Goal: Transaction & Acquisition: Book appointment/travel/reservation

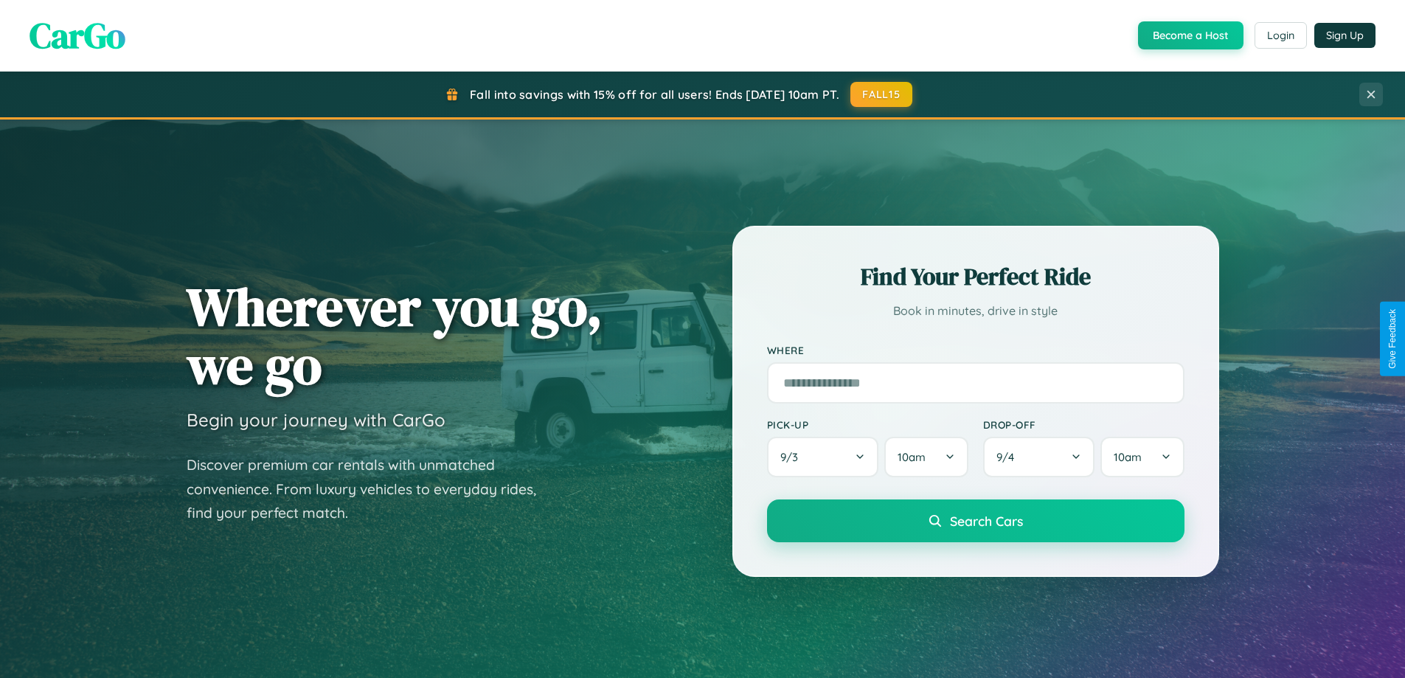
scroll to position [636, 0]
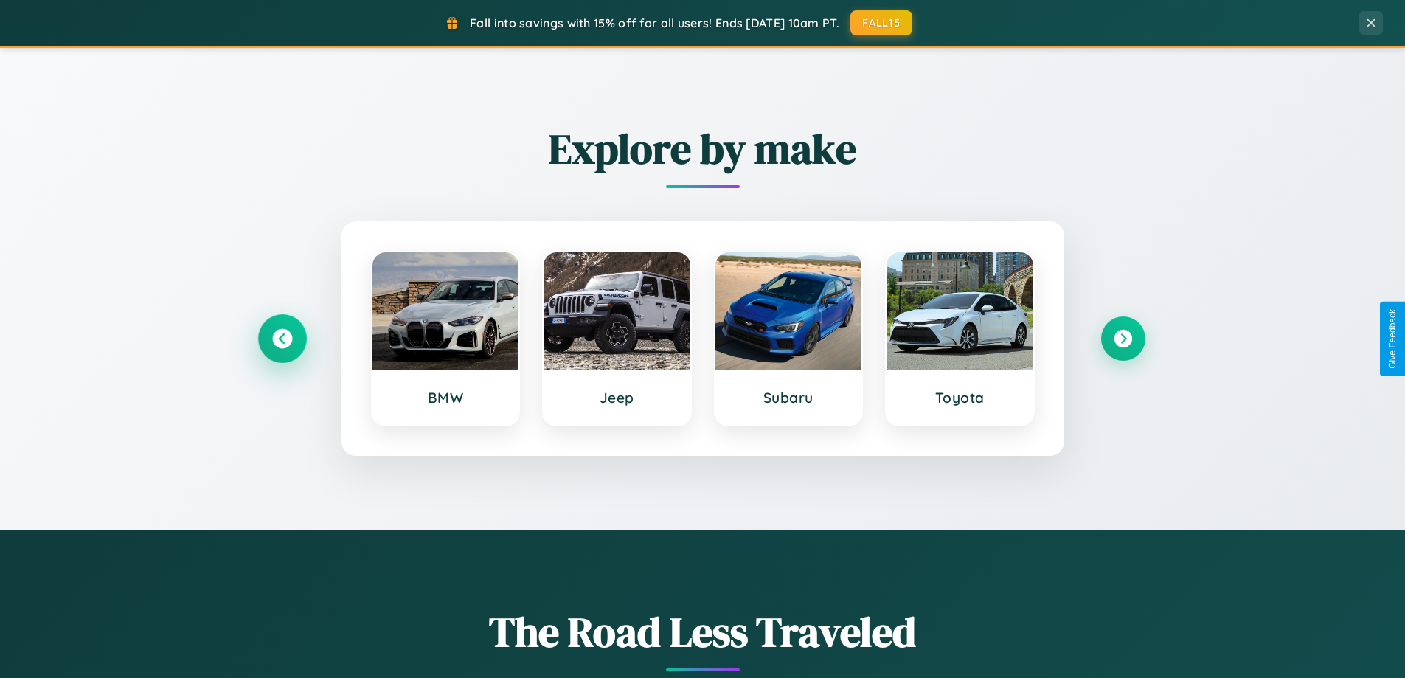
click at [282, 339] on icon at bounding box center [282, 339] width 20 height 20
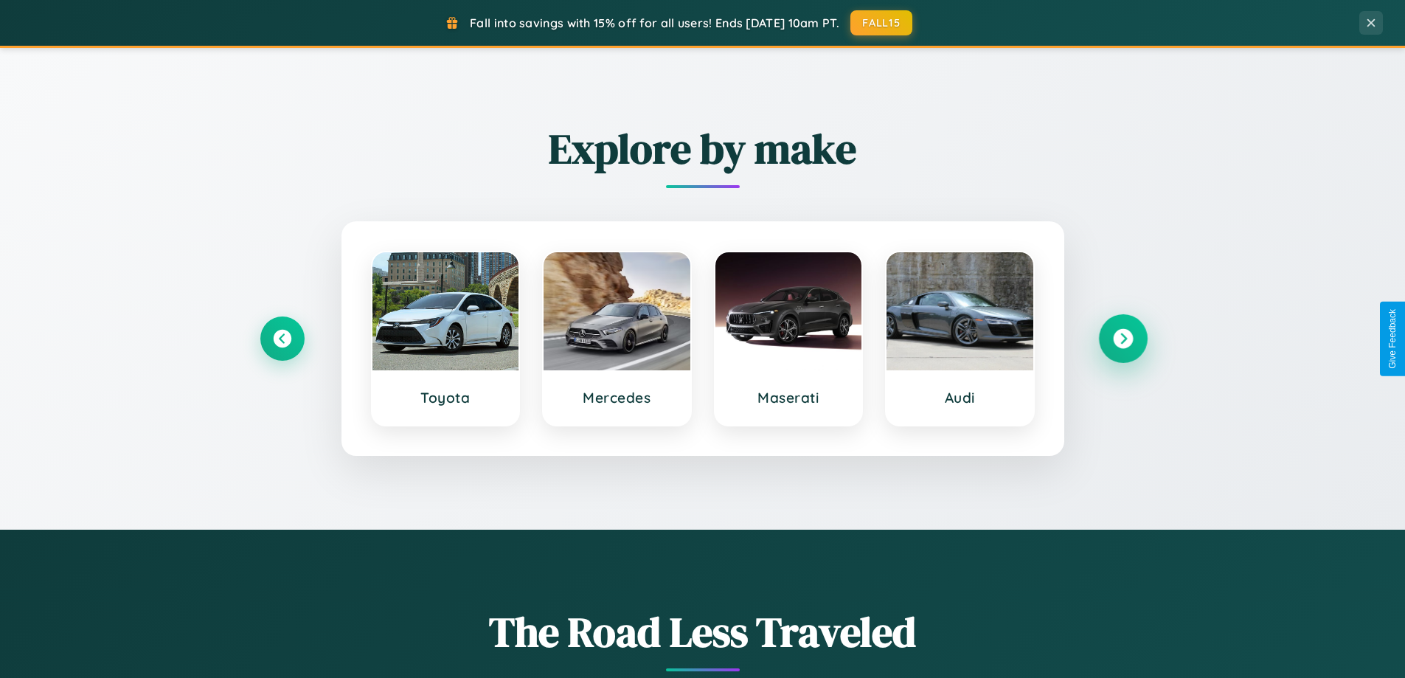
click at [1123, 339] on icon at bounding box center [1123, 339] width 20 height 20
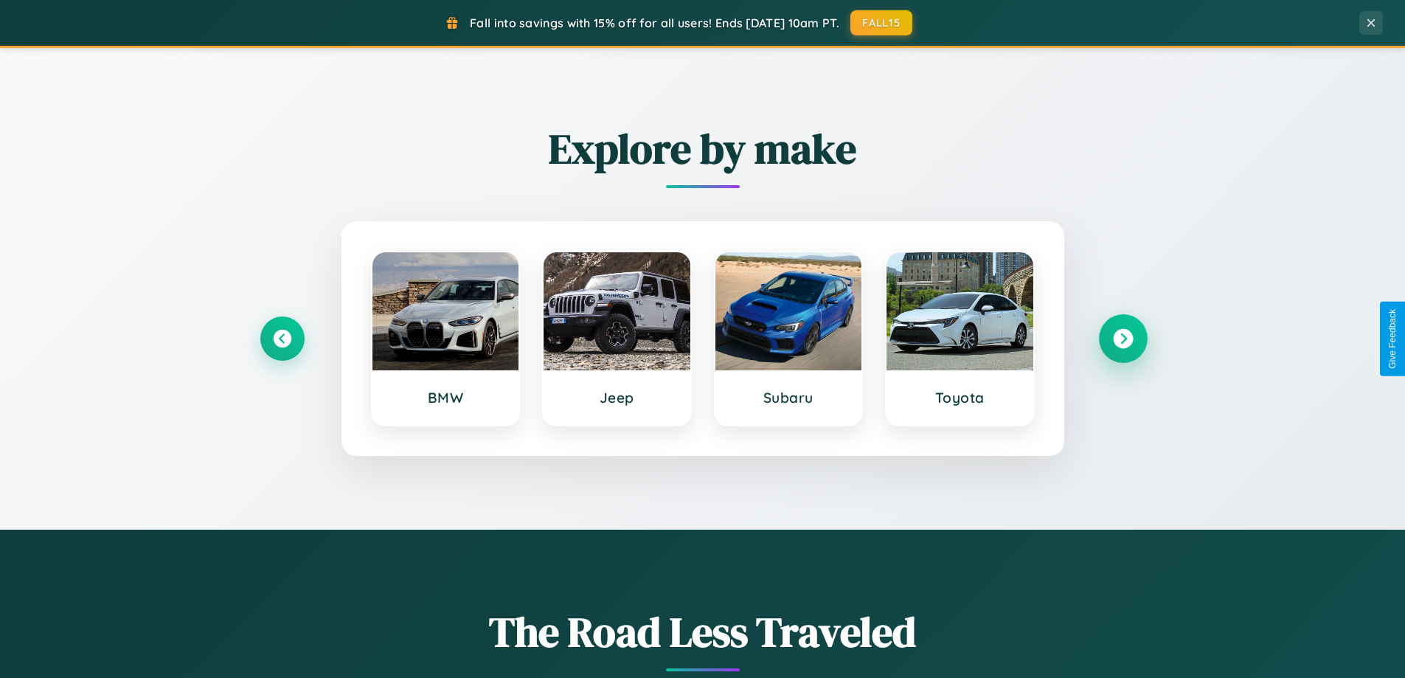
click at [1123, 339] on icon at bounding box center [1123, 339] width 20 height 20
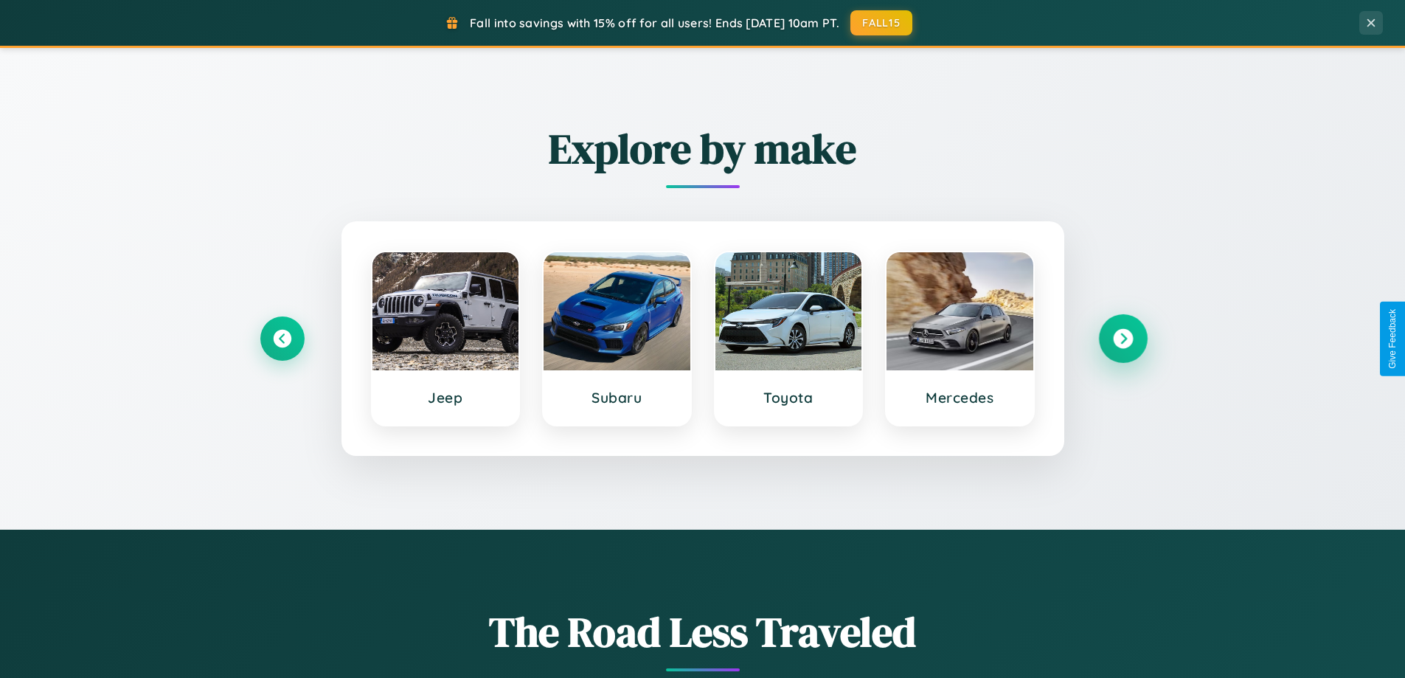
click at [1123, 339] on icon at bounding box center [1123, 339] width 20 height 20
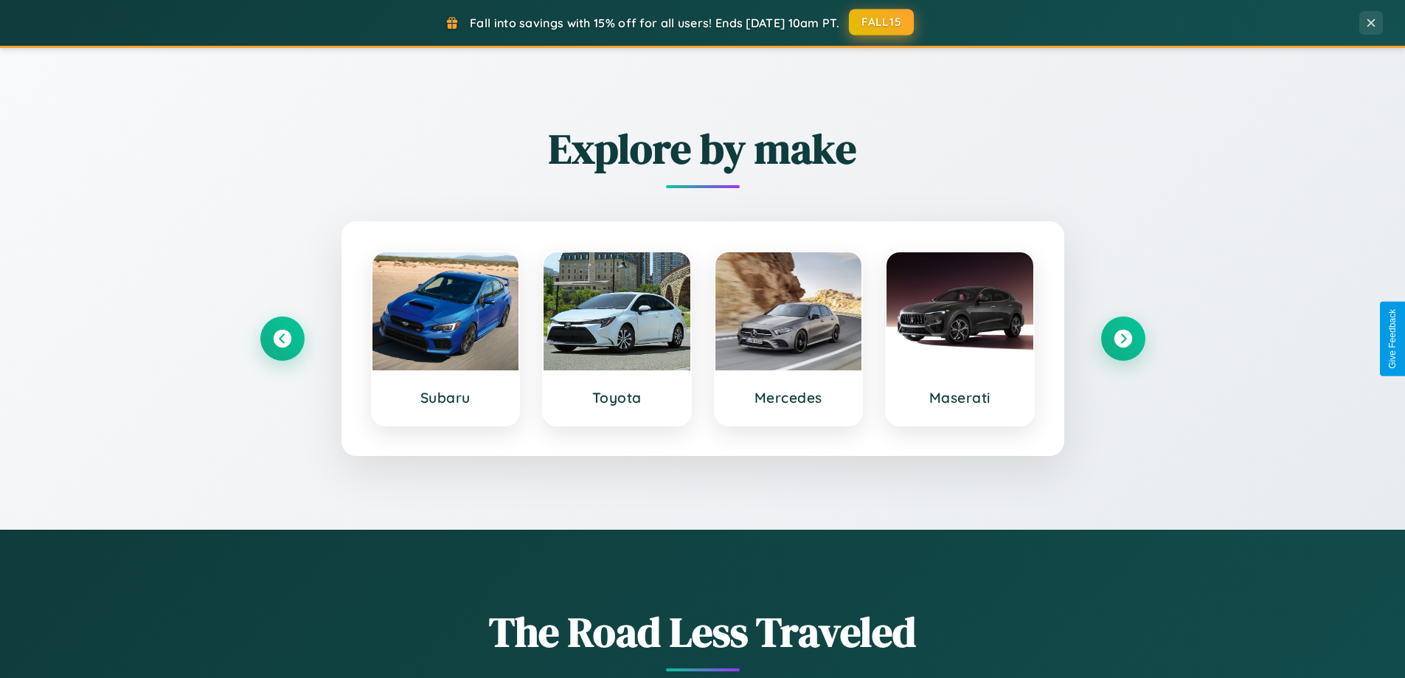
click at [882, 22] on button "FALL15" at bounding box center [881, 22] width 65 height 27
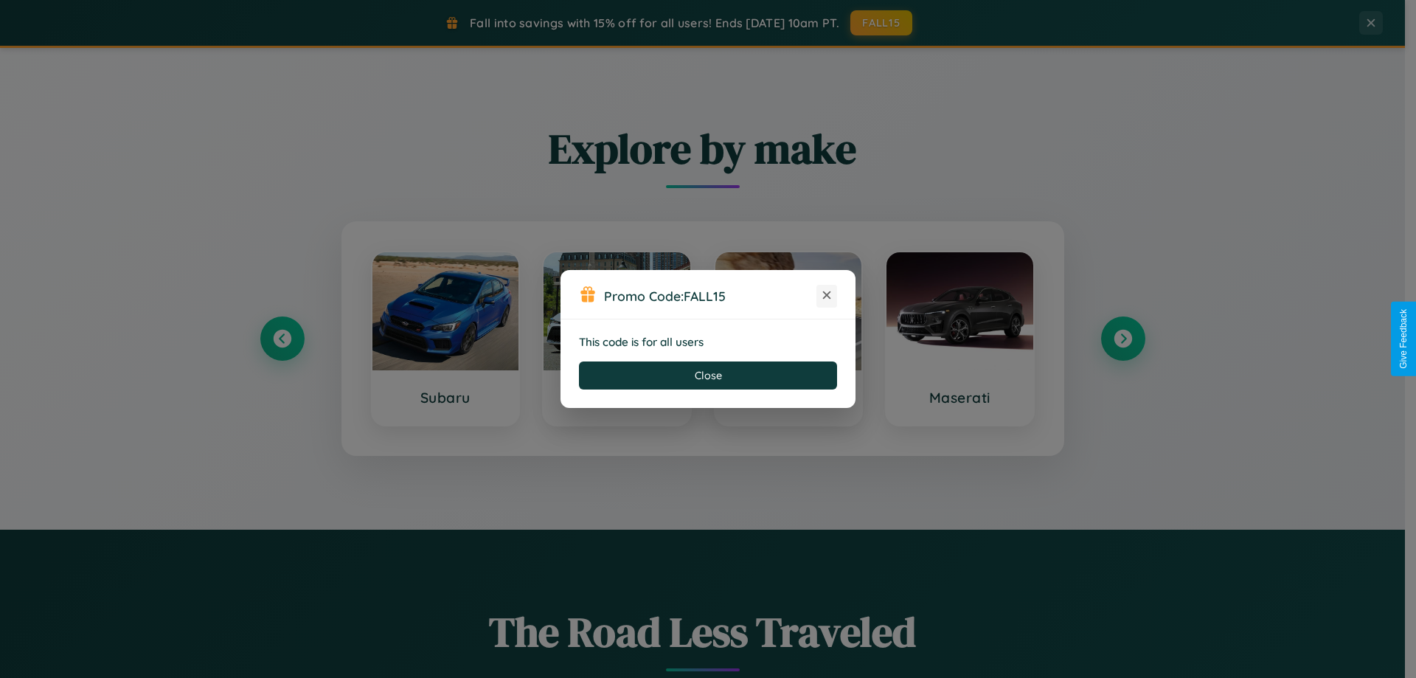
click at [827, 296] on icon at bounding box center [827, 295] width 15 height 15
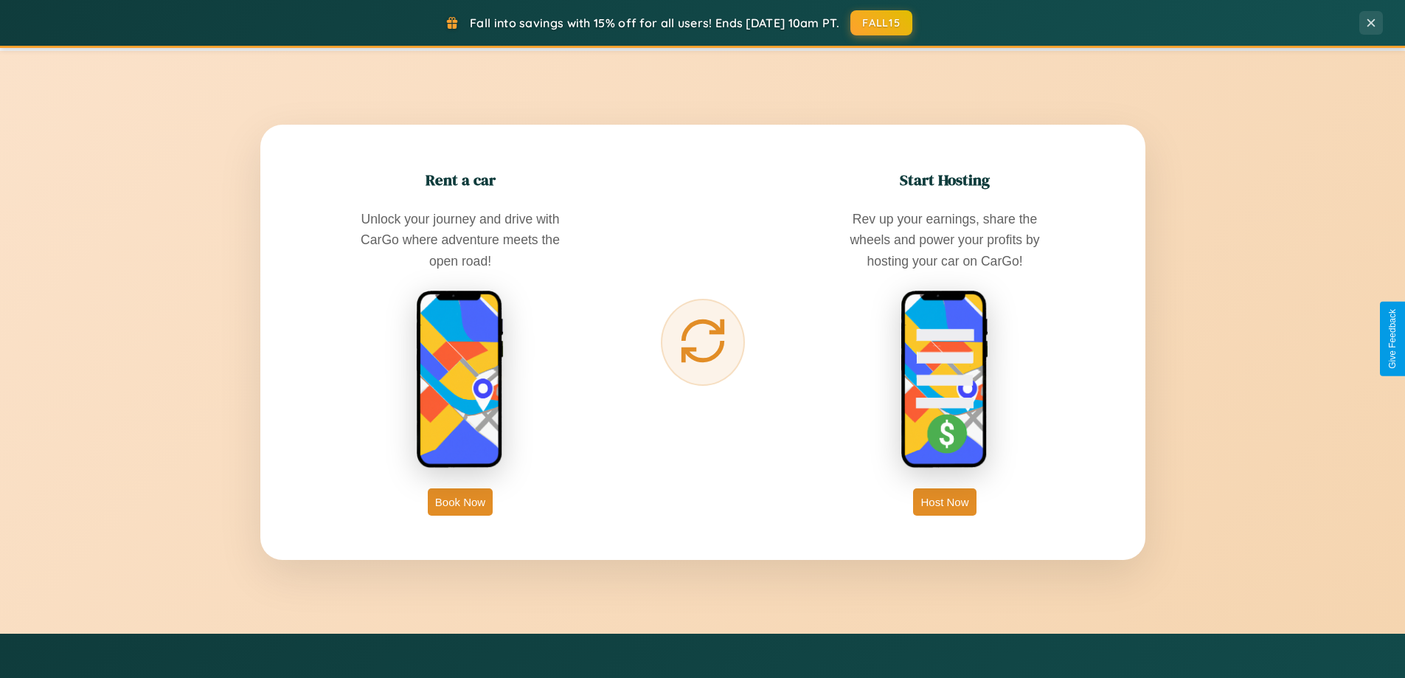
scroll to position [2370, 0]
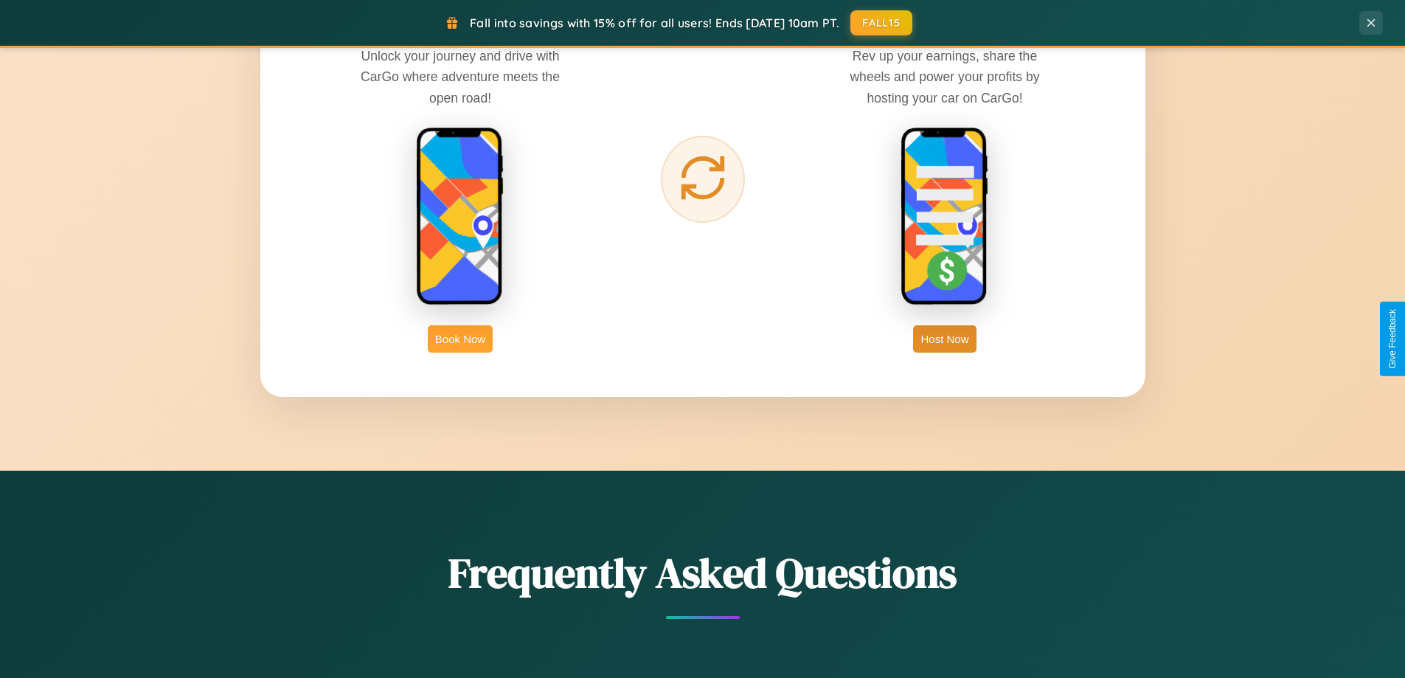
click at [460, 339] on button "Book Now" at bounding box center [460, 338] width 65 height 27
